Goal: Task Accomplishment & Management: Manage account settings

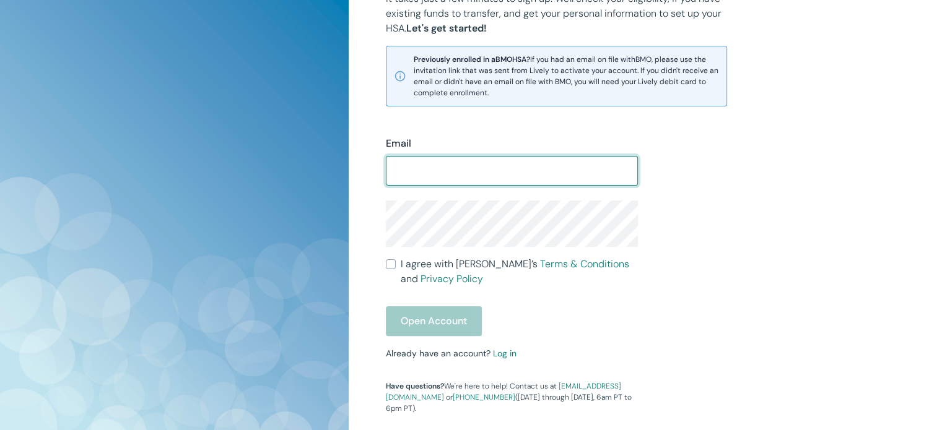
scroll to position [351, 0]
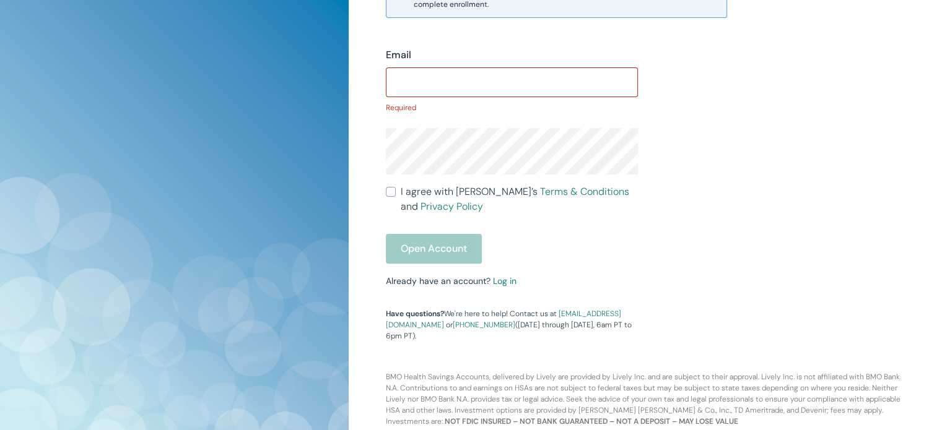
click at [503, 266] on div "Email ​ Required I agree with Lively’s Terms & Conditions and Privacy Policy Op…" at bounding box center [504, 187] width 267 height 309
click at [504, 283] on link "Log in" at bounding box center [505, 281] width 24 height 11
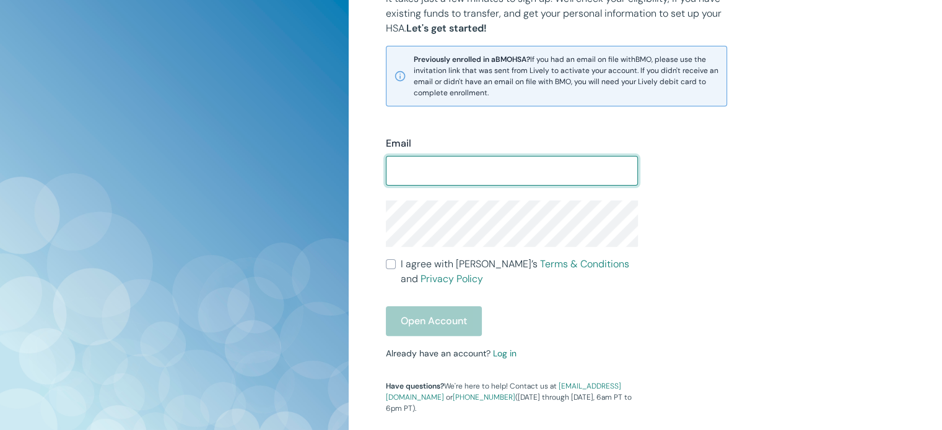
scroll to position [351, 0]
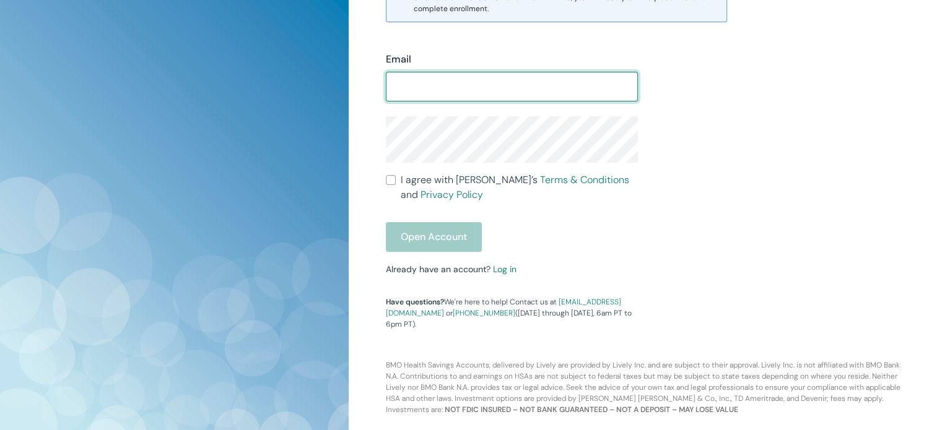
click at [508, 269] on div "Email ​ I agree with Lively’s Terms & Conditions and Privacy Policy Open Accoun…" at bounding box center [504, 183] width 267 height 293
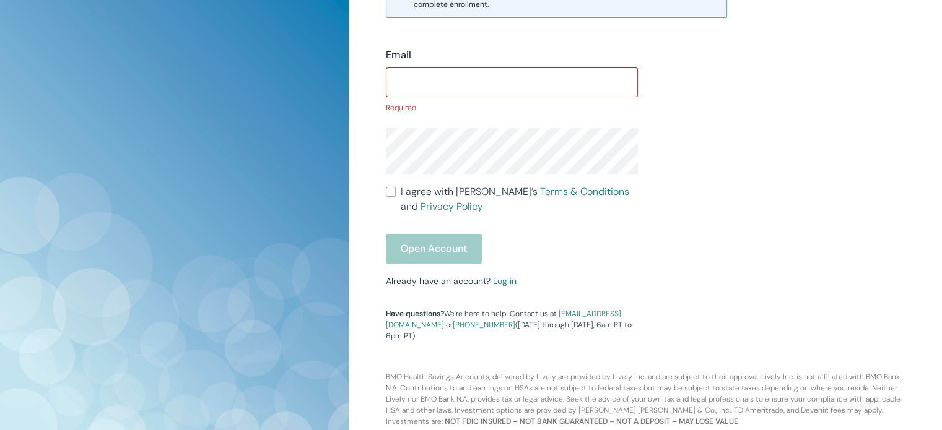
click at [490, 284] on small "Already have an account? Log in" at bounding box center [451, 281] width 131 height 11
click at [505, 285] on link "Log in" at bounding box center [505, 281] width 24 height 11
